Goal: Check status: Check status

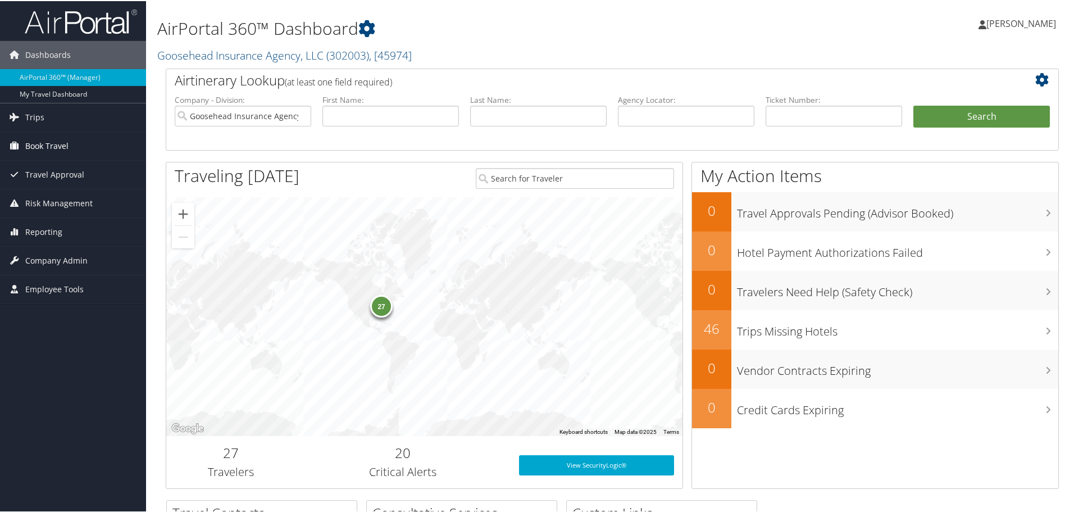
click at [51, 142] on span "Book Travel" at bounding box center [46, 145] width 43 height 28
click at [37, 115] on span "Trips" at bounding box center [34, 116] width 19 height 28
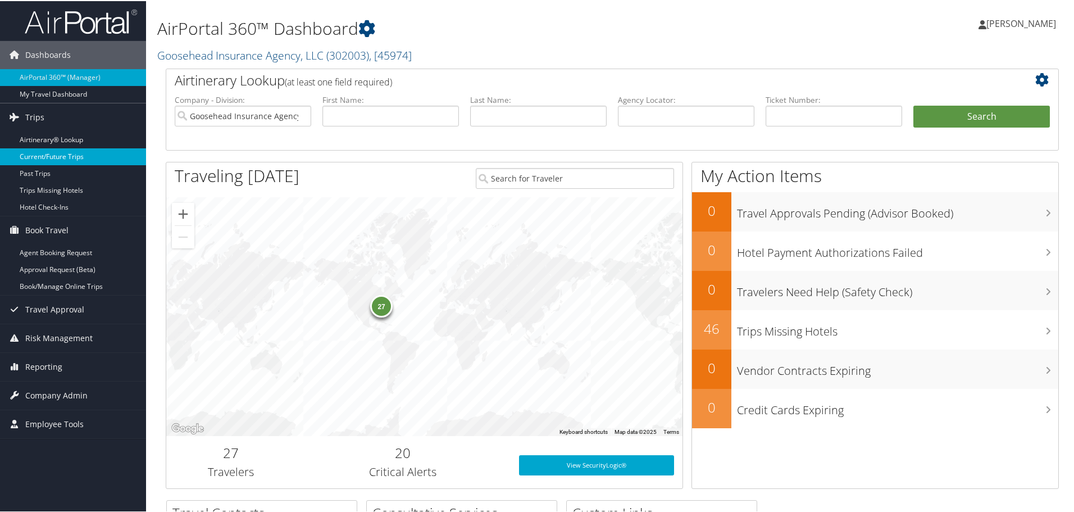
click at [40, 149] on link "Current/Future Trips" at bounding box center [73, 155] width 146 height 17
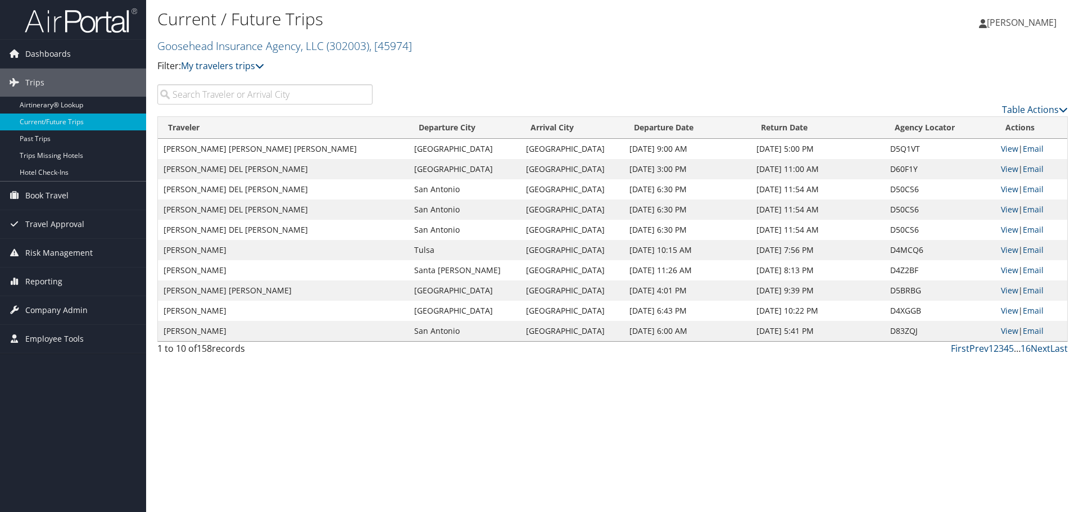
click at [217, 101] on input "search" at bounding box center [264, 94] width 215 height 20
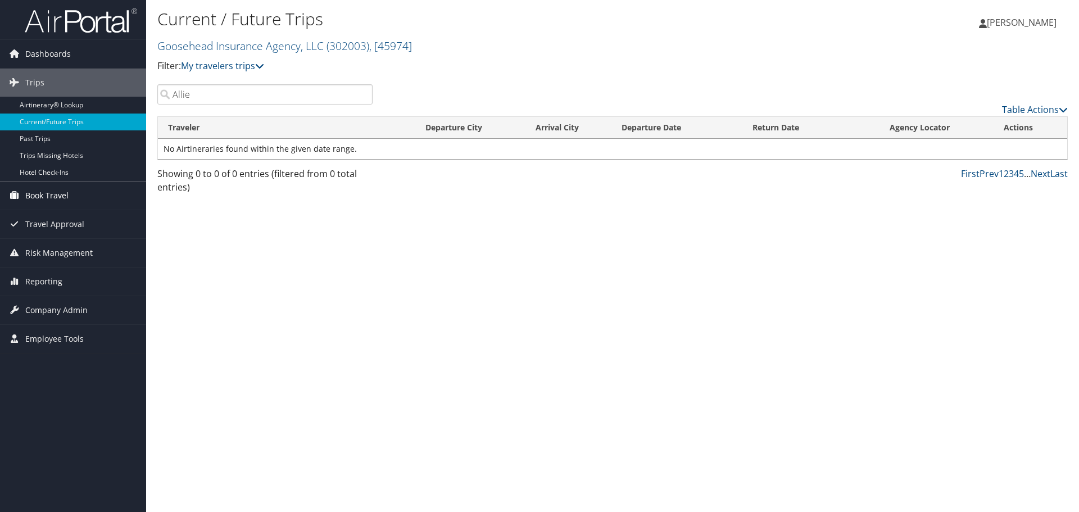
type input "Allie"
click at [72, 202] on link "Book Travel" at bounding box center [73, 195] width 146 height 28
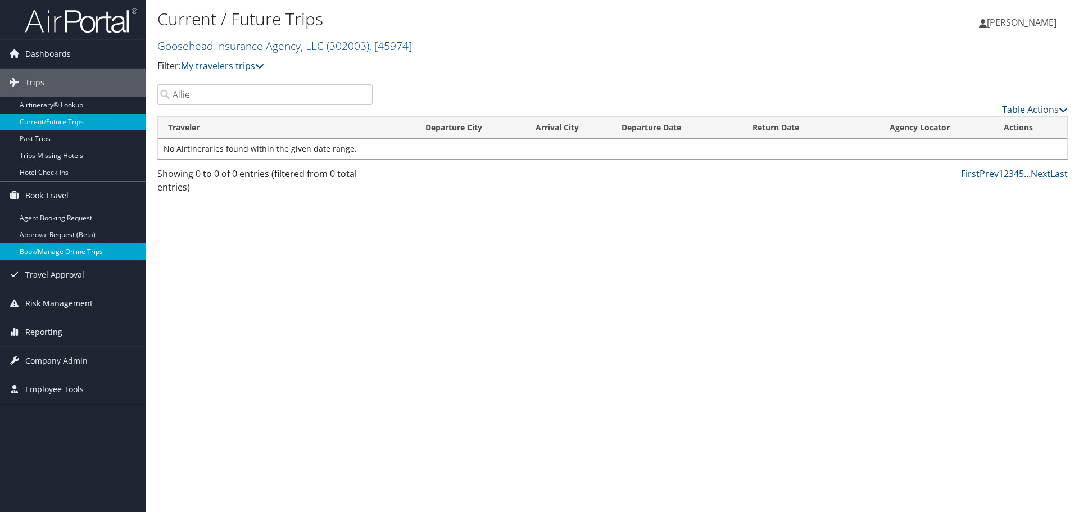
click at [60, 252] on link "Book/Manage Online Trips" at bounding box center [73, 251] width 146 height 17
